Goal: Information Seeking & Learning: Learn about a topic

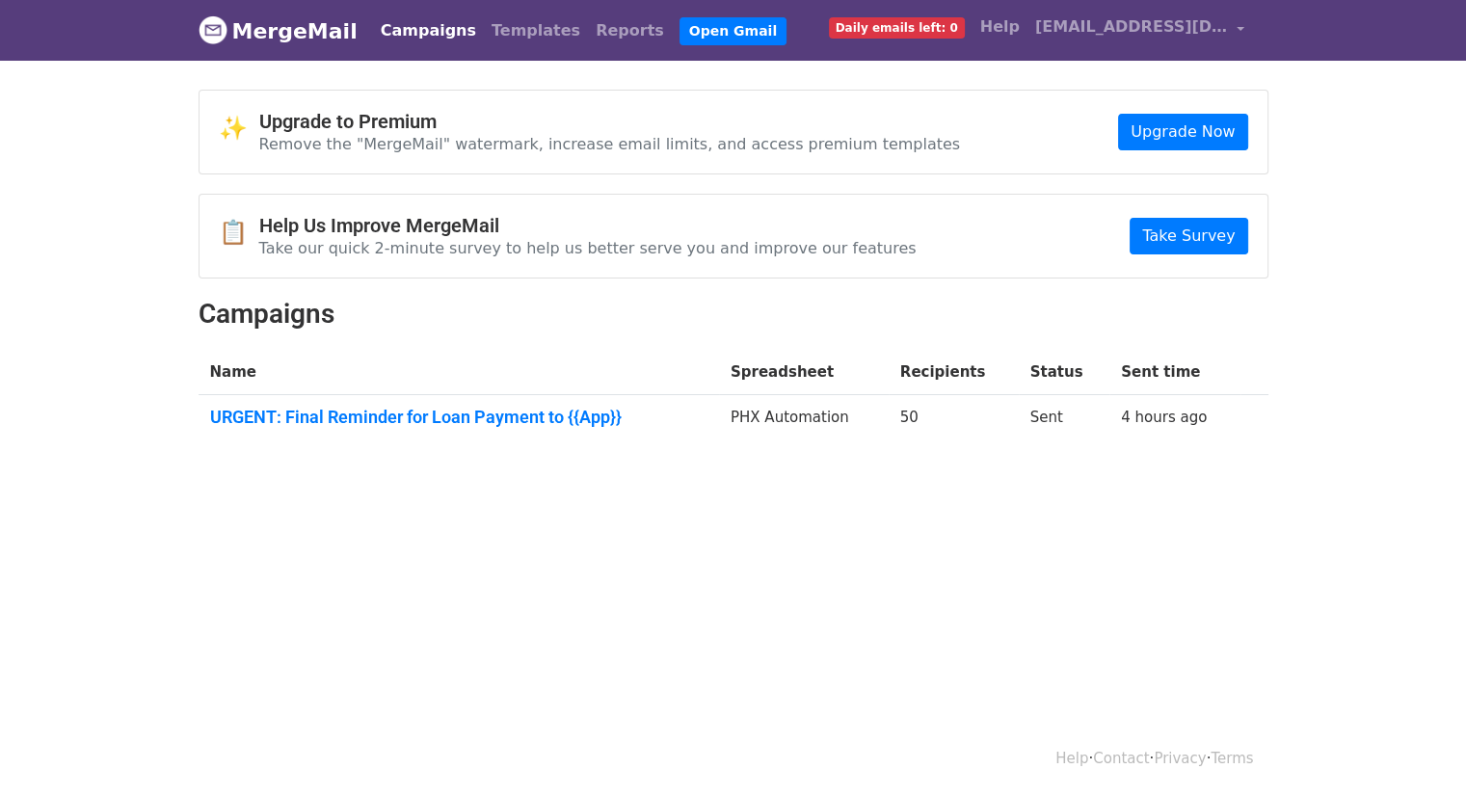
click at [394, 34] on link "Campaigns" at bounding box center [428, 31] width 111 height 39
click at [707, 424] on link "URGENT: Final Reminder for Loan Payment to {{App}}" at bounding box center [458, 417] width 497 height 21
